Goal: Use online tool/utility: Utilize a website feature to perform a specific function

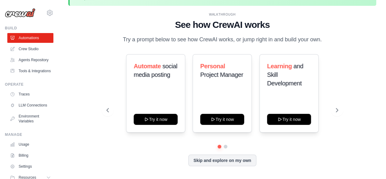
scroll to position [23, 0]
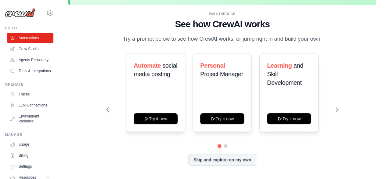
click at [330, 110] on div "Automate social media posting Try it now Personal Project Manager Try it now Le…" at bounding box center [223, 92] width 232 height 78
click at [336, 109] on icon at bounding box center [337, 109] width 6 height 6
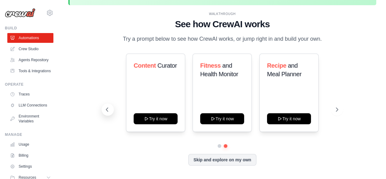
click at [110, 108] on button at bounding box center [108, 109] width 12 height 12
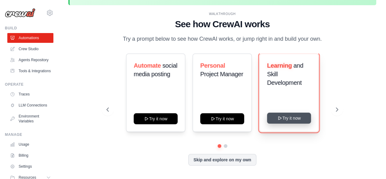
click at [287, 116] on button "Try it now" at bounding box center [289, 117] width 44 height 11
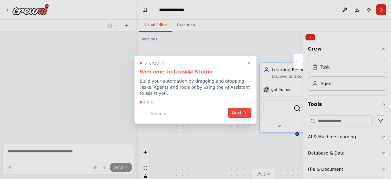
click at [229, 108] on button "Next" at bounding box center [239, 112] width 23 height 10
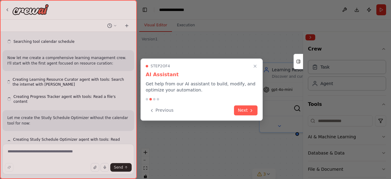
scroll to position [149, 0]
click at [229, 108] on div "Previous Next" at bounding box center [202, 110] width 112 height 10
click at [251, 108] on icon at bounding box center [251, 109] width 1 height 2
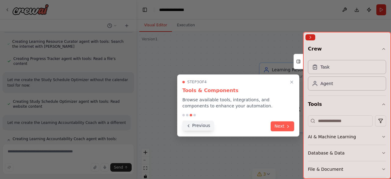
scroll to position [192, 0]
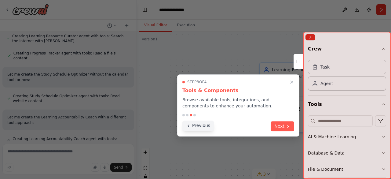
click at [210, 125] on button "Previous" at bounding box center [197, 125] width 31 height 10
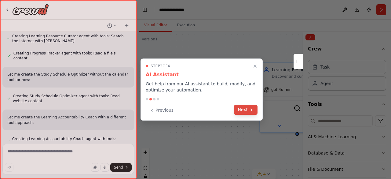
click at [246, 112] on button "Next" at bounding box center [245, 109] width 23 height 10
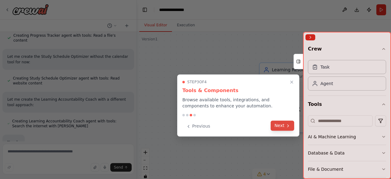
click at [279, 123] on button "Next" at bounding box center [281, 125] width 23 height 10
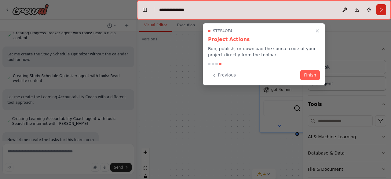
scroll to position [224, 0]
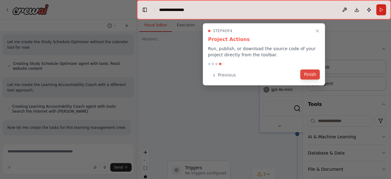
click at [307, 77] on button "Finish" at bounding box center [310, 74] width 20 height 10
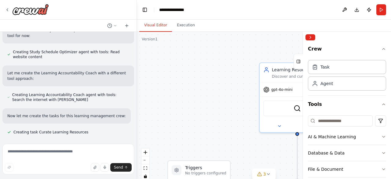
scroll to position [236, 0]
click at [311, 37] on button "Collapse right sidebar" at bounding box center [310, 37] width 10 height 6
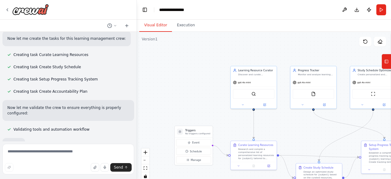
scroll to position [313, 0]
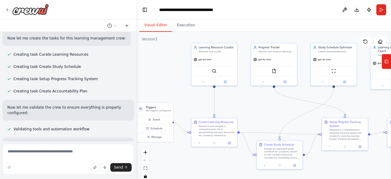
drag, startPoint x: 297, startPoint y: 121, endPoint x: 253, endPoint y: 96, distance: 49.9
click at [253, 96] on div ".deletable-edge-delete-btn { width: 20px; height: 20px; border: 0px solid #ffff…" at bounding box center [264, 108] width 254 height 153
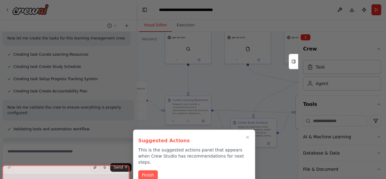
drag, startPoint x: 258, startPoint y: 109, endPoint x: 237, endPoint y: 88, distance: 29.8
click at [237, 88] on div "Build a crew that curates personalized learning resources, tracks your progress…" at bounding box center [193, 89] width 386 height 179
click at [246, 137] on icon "Close walkthrough" at bounding box center [247, 136] width 5 height 5
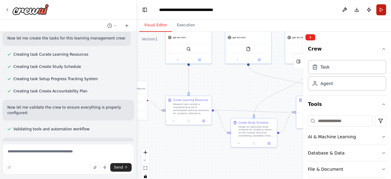
click at [377, 10] on button "Run" at bounding box center [381, 9] width 10 height 11
click at [309, 35] on button "Collapse right sidebar" at bounding box center [310, 37] width 10 height 6
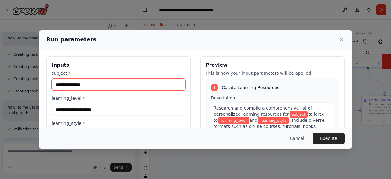
click at [99, 85] on input "subject *" at bounding box center [119, 84] width 134 height 12
type input "**********"
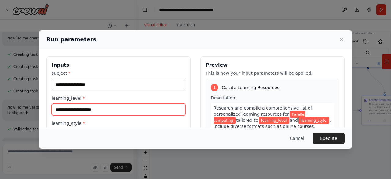
click at [80, 111] on input "learning_level *" at bounding box center [119, 109] width 134 height 12
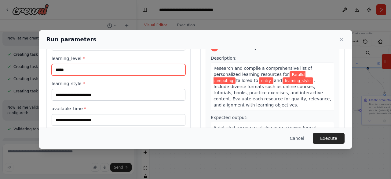
scroll to position [40, 0]
type input "*****"
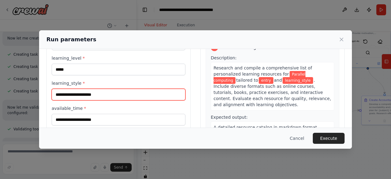
click at [93, 90] on input "learning_style *" at bounding box center [119, 95] width 134 height 12
type input "**********"
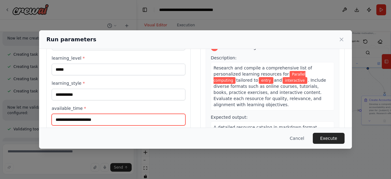
click at [90, 120] on input "available_time *" at bounding box center [119, 120] width 134 height 12
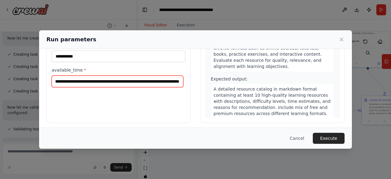
scroll to position [0, 39]
type input "**********"
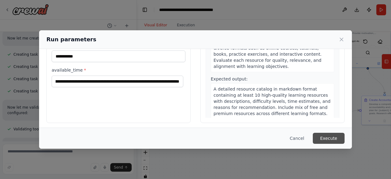
scroll to position [0, 0]
click at [330, 137] on button "Execute" at bounding box center [328, 137] width 32 height 11
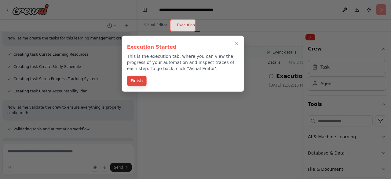
click at [134, 81] on button "Finish" at bounding box center [137, 81] width 20 height 10
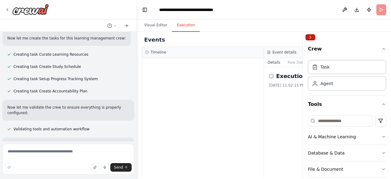
click at [309, 37] on button "Collapse right sidebar" at bounding box center [310, 37] width 10 height 6
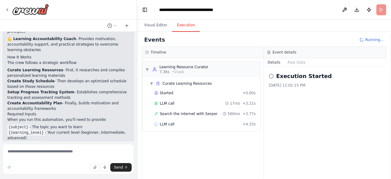
scroll to position [614, 0]
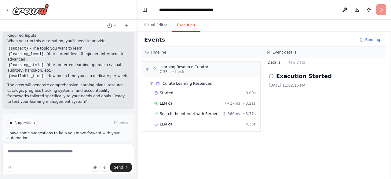
click at [62, 146] on span "Run Automation" at bounding box center [71, 148] width 30 height 5
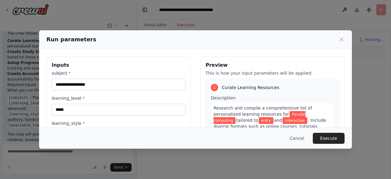
scroll to position [81, 0]
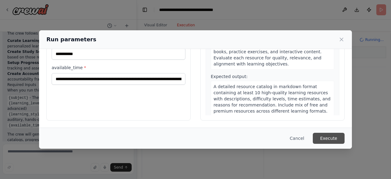
click at [331, 137] on button "Execute" at bounding box center [328, 137] width 32 height 11
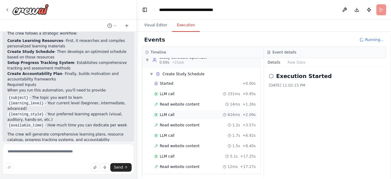
scroll to position [22, 0]
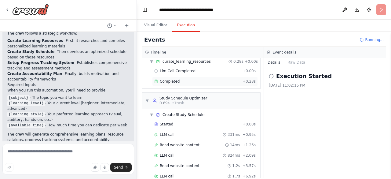
click at [187, 81] on div "Completed" at bounding box center [197, 81] width 86 height 5
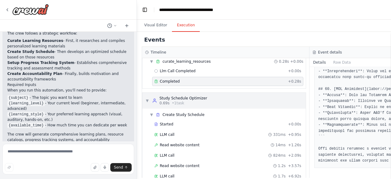
scroll to position [0, 0]
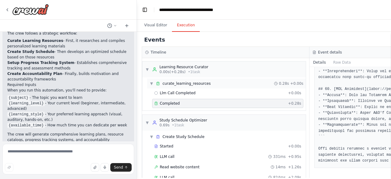
click at [185, 84] on span "curate_learning_resources" at bounding box center [186, 83] width 48 height 5
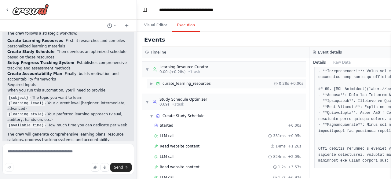
click at [186, 85] on span "curate_learning_resources" at bounding box center [186, 83] width 48 height 5
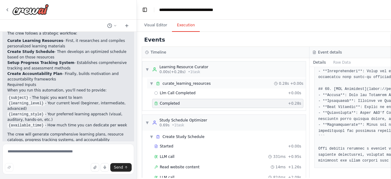
click at [186, 85] on span "curate_learning_resources" at bounding box center [186, 83] width 48 height 5
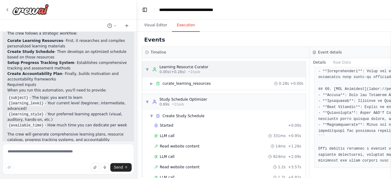
click at [147, 67] on span "▼" at bounding box center [147, 69] width 4 height 5
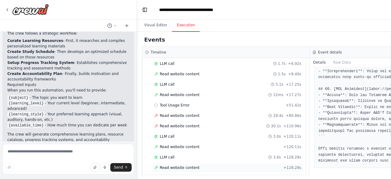
click at [220, 166] on div "Read website content + 128.28s" at bounding box center [227, 167] width 147 height 5
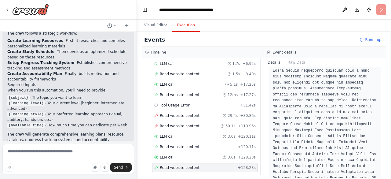
scroll to position [994, 0]
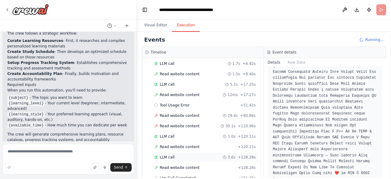
click at [184, 154] on div "LLM call 3.6s + 128.28s" at bounding box center [204, 156] width 101 height 5
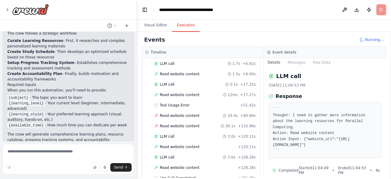
click at [199, 138] on div "Started + 0.00s LLM call 331ms + 0.95s Read website content 14ms + 1.26s LLM ca…" at bounding box center [203, 100] width 113 height 187
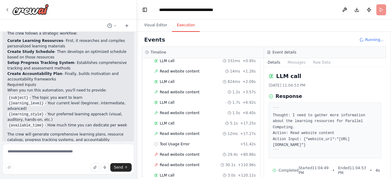
scroll to position [0, 0]
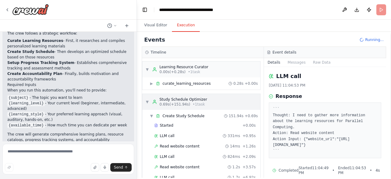
click at [149, 102] on div "▼ Study Schedule Optimizer 0.69s (+151.94s) • 1 task" at bounding box center [176, 102] width 62 height 10
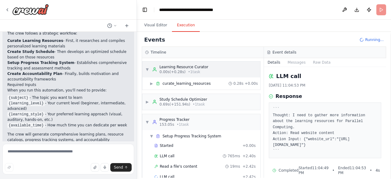
click at [146, 67] on span "▼" at bounding box center [147, 69] width 4 height 5
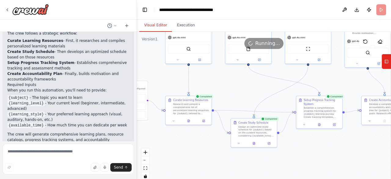
click at [159, 26] on button "Visual Editor" at bounding box center [155, 25] width 33 height 13
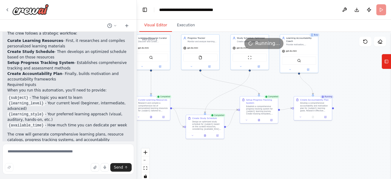
drag, startPoint x: 272, startPoint y: 69, endPoint x: 223, endPoint y: 70, distance: 48.8
click at [223, 70] on div ".deletable-edge-delete-btn { width: 20px; height: 20px; border: 0px solid #ffff…" at bounding box center [264, 108] width 254 height 153
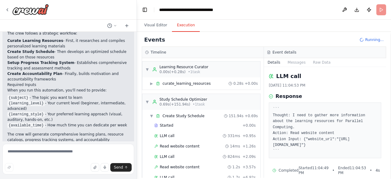
click at [179, 27] on button "Execution" at bounding box center [186, 25] width 28 height 13
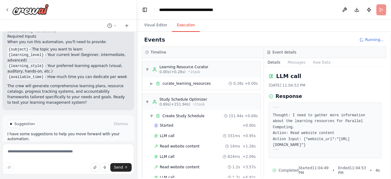
scroll to position [614, 0]
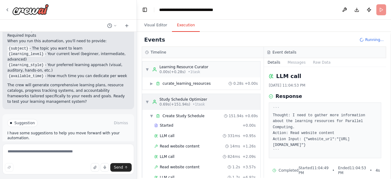
click at [146, 98] on div "▼ Study Schedule Optimizer 0.69s (+151.94s) • 1 task" at bounding box center [176, 102] width 62 height 10
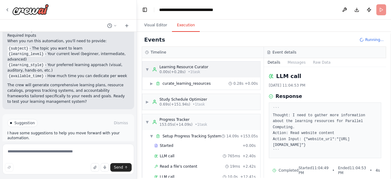
click at [145, 69] on div "▼ Learning Resource Curator 0.00s (+0.28s) • 1 task" at bounding box center [201, 69] width 118 height 16
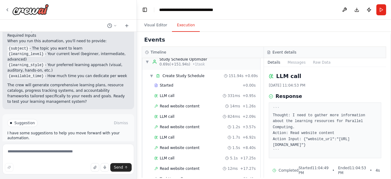
scroll to position [17, 0]
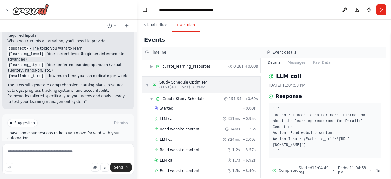
click at [147, 80] on div "▼ Study Schedule Optimizer 0.69s (+151.94s) • 1 task" at bounding box center [176, 85] width 62 height 10
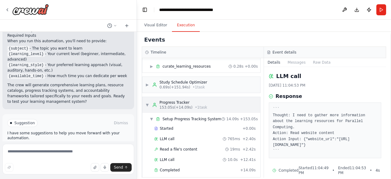
scroll to position [28, 0]
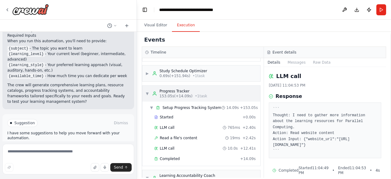
click at [149, 92] on div "▼ Progress Tracker 153.05s (+14.09s) • 1 task" at bounding box center [176, 94] width 62 height 10
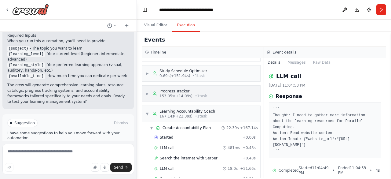
scroll to position [42, 0]
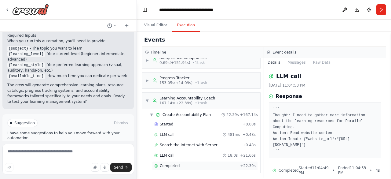
click at [190, 161] on div "Completed + 22.39s" at bounding box center [205, 165] width 106 height 9
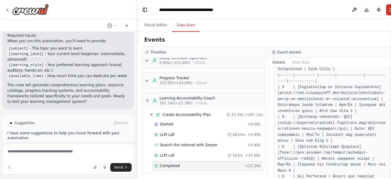
scroll to position [150, 0]
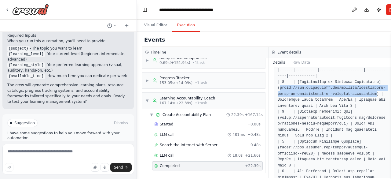
drag, startPoint x: 274, startPoint y: 87, endPoint x: 363, endPoint y: 92, distance: 89.2
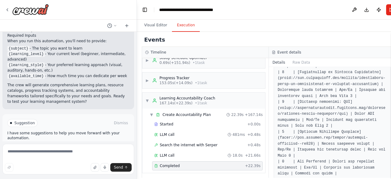
scroll to position [160, 0]
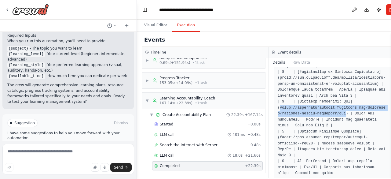
drag, startPoint x: 275, startPoint y: 105, endPoint x: 334, endPoint y: 113, distance: 59.7
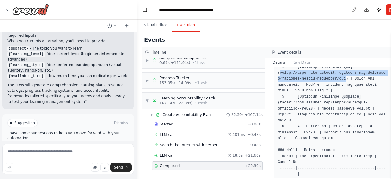
scroll to position [195, 0]
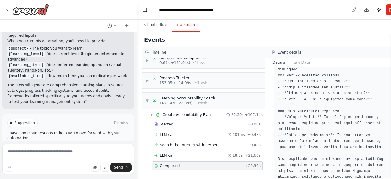
scroll to position [1064, 0]
